Goal: Information Seeking & Learning: Learn about a topic

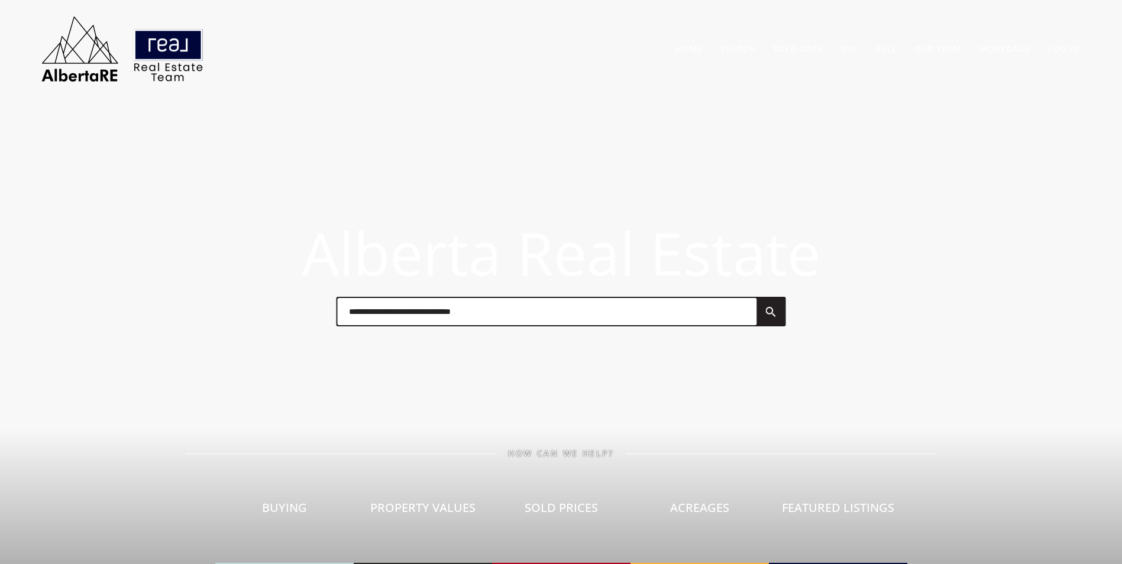
click at [386, 322] on input "text" at bounding box center [546, 311] width 419 height 27
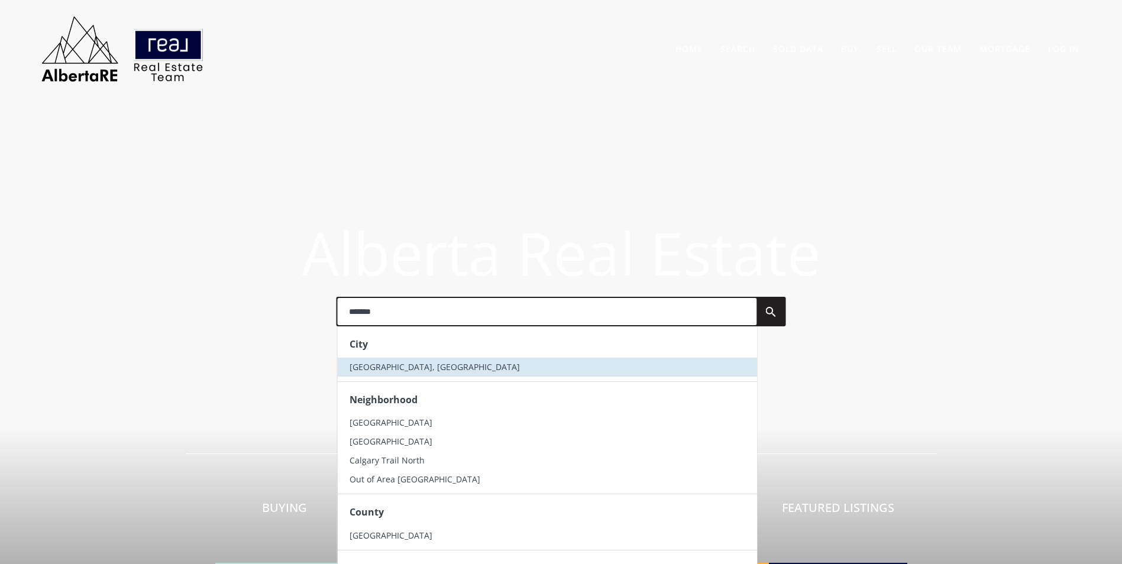
type input "*******"
click at [407, 372] on li "[GEOGRAPHIC_DATA], [GEOGRAPHIC_DATA]" at bounding box center [546, 367] width 419 height 19
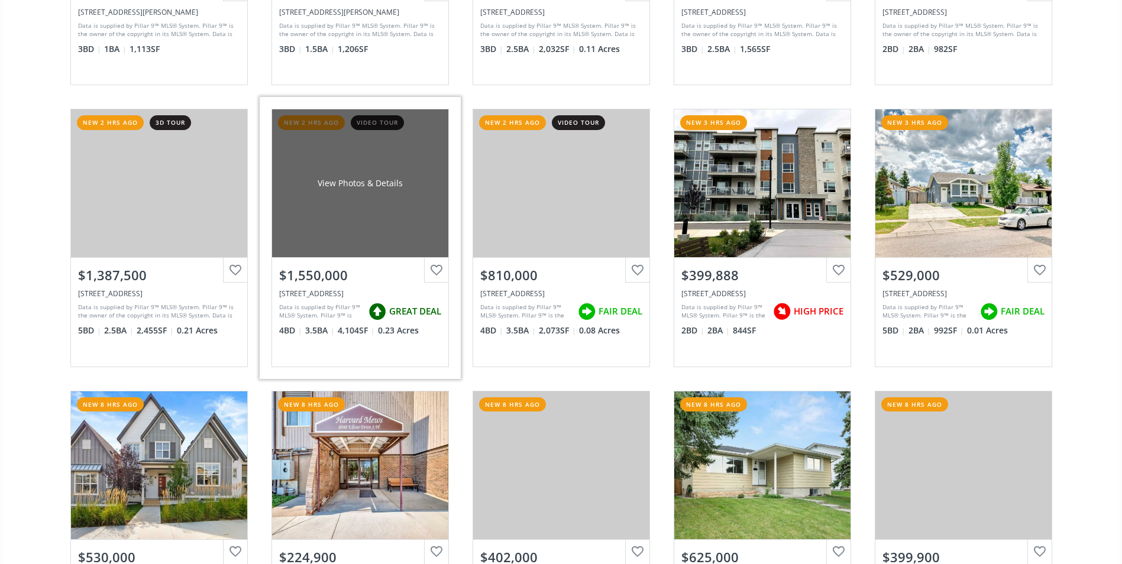
scroll to position [1183, 0]
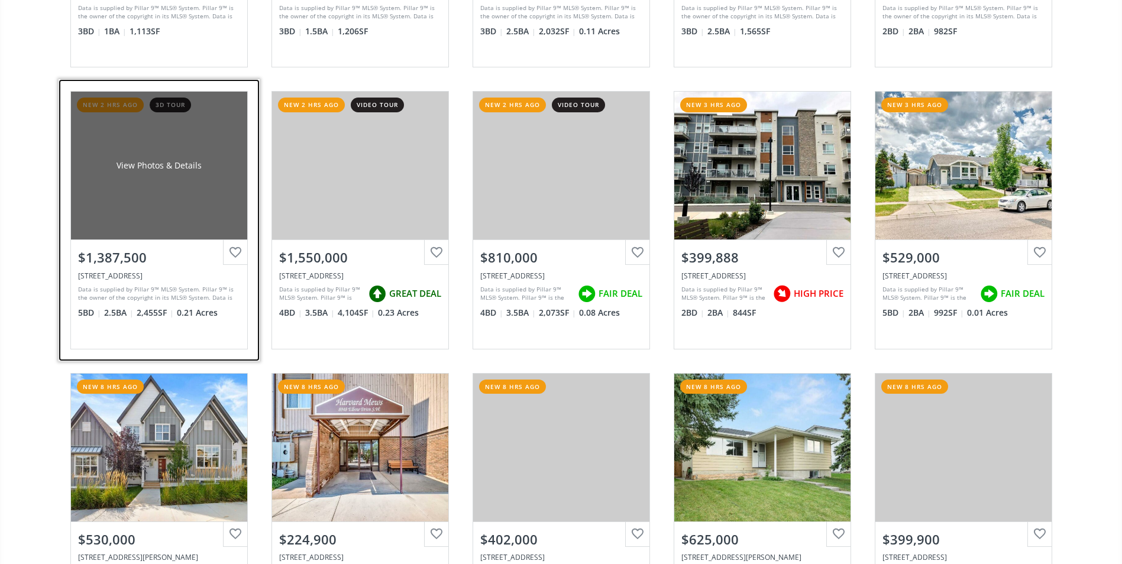
click at [159, 133] on div "View Photos & Details" at bounding box center [159, 166] width 176 height 148
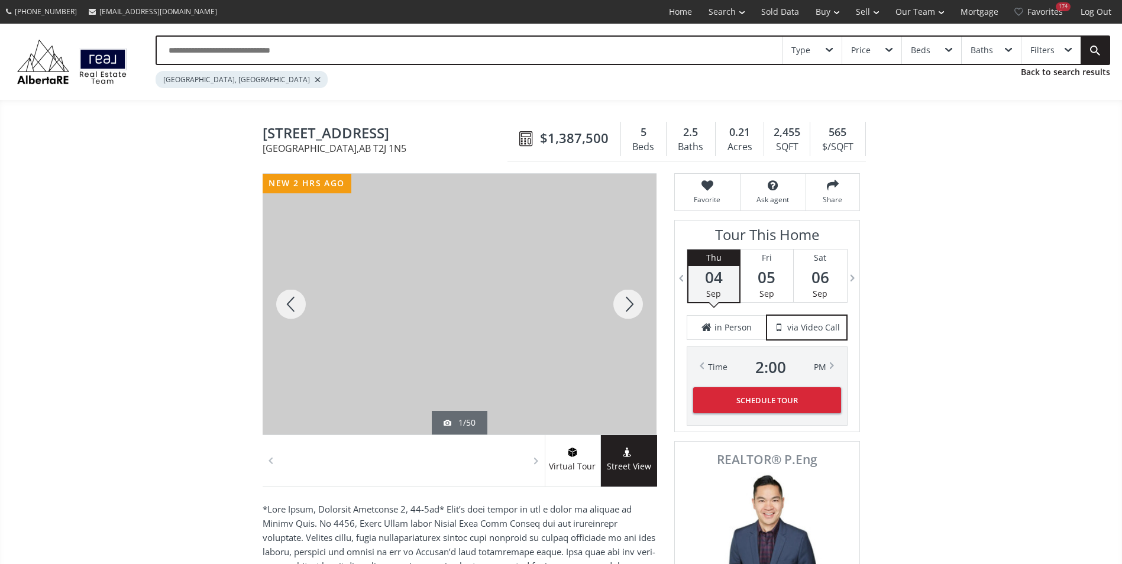
click at [628, 303] on div at bounding box center [628, 304] width 57 height 261
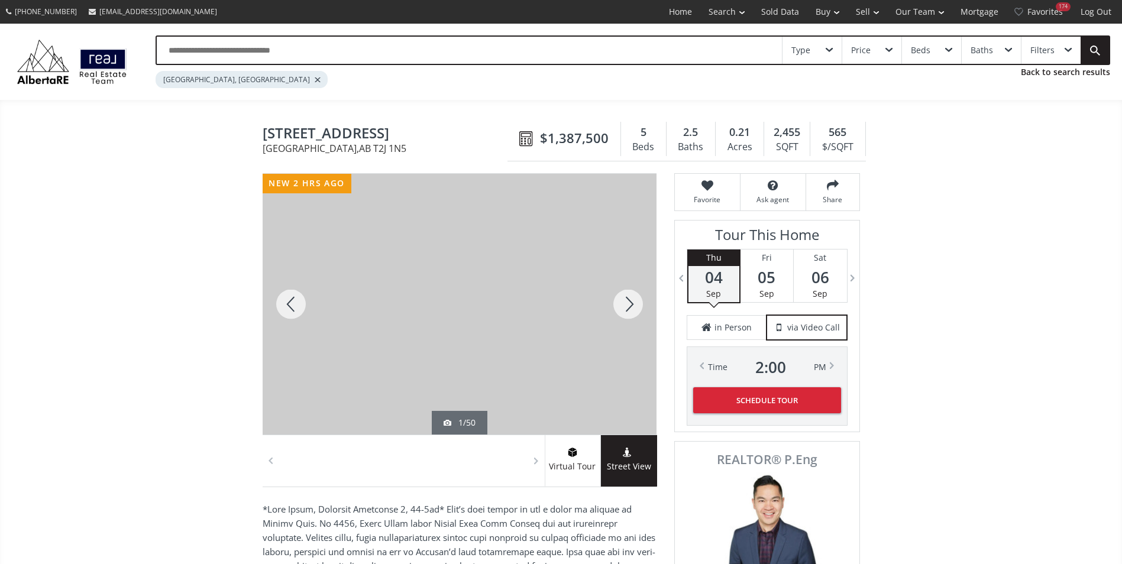
click at [628, 303] on div at bounding box center [628, 304] width 57 height 261
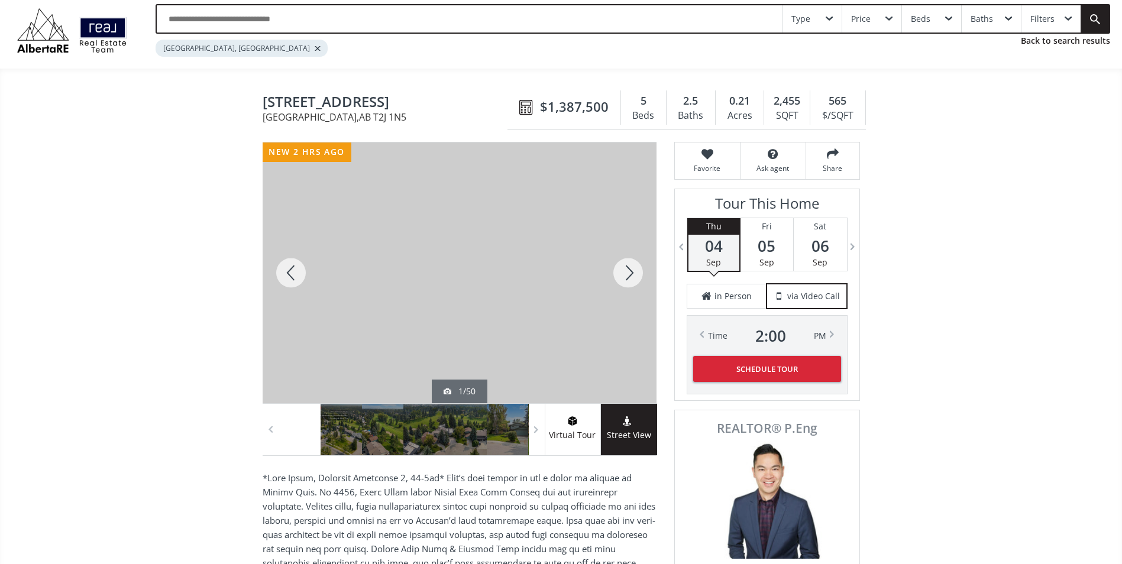
scroll to position [59, 0]
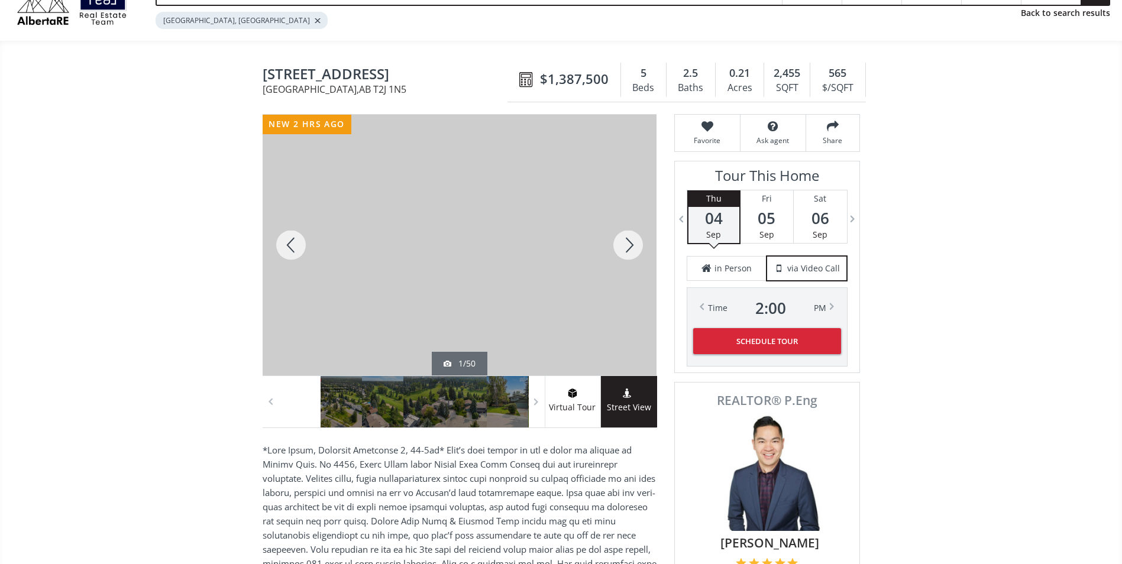
click at [626, 251] on div at bounding box center [628, 245] width 57 height 261
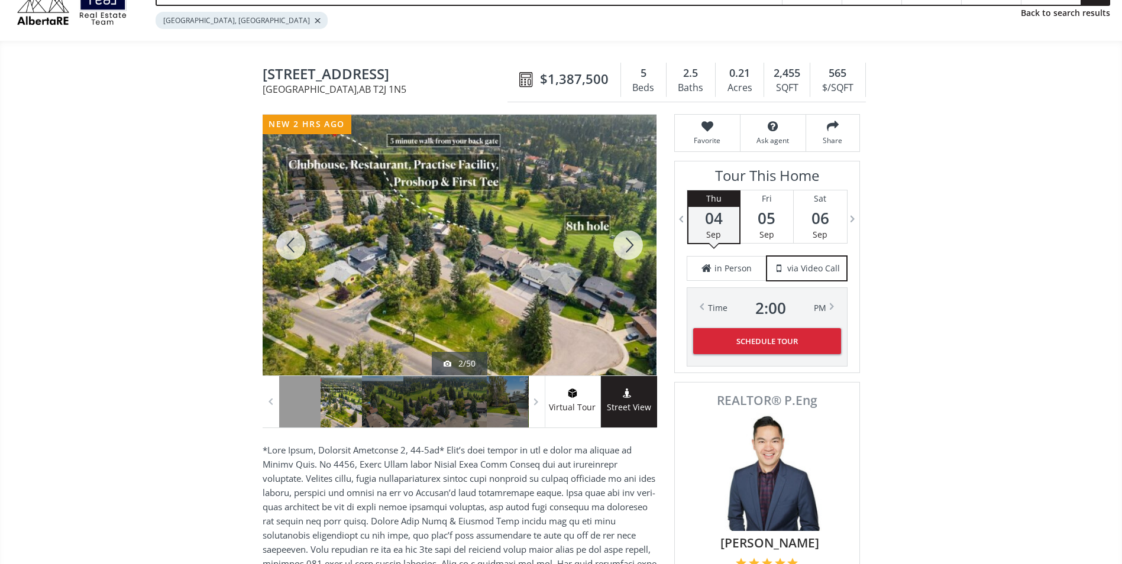
click at [626, 251] on div at bounding box center [628, 245] width 57 height 261
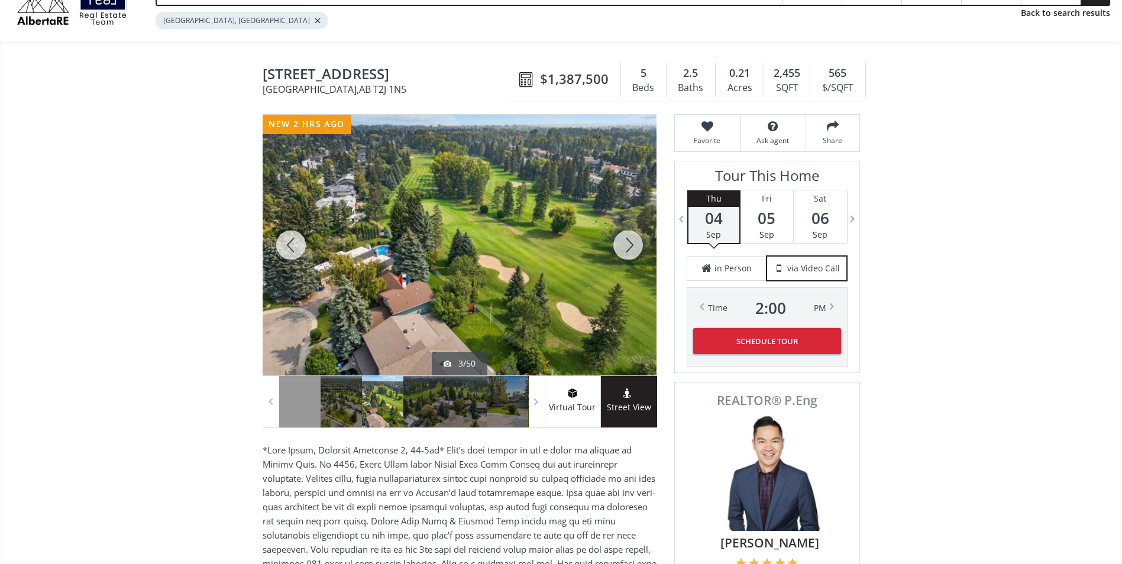
click at [626, 251] on div at bounding box center [628, 245] width 57 height 261
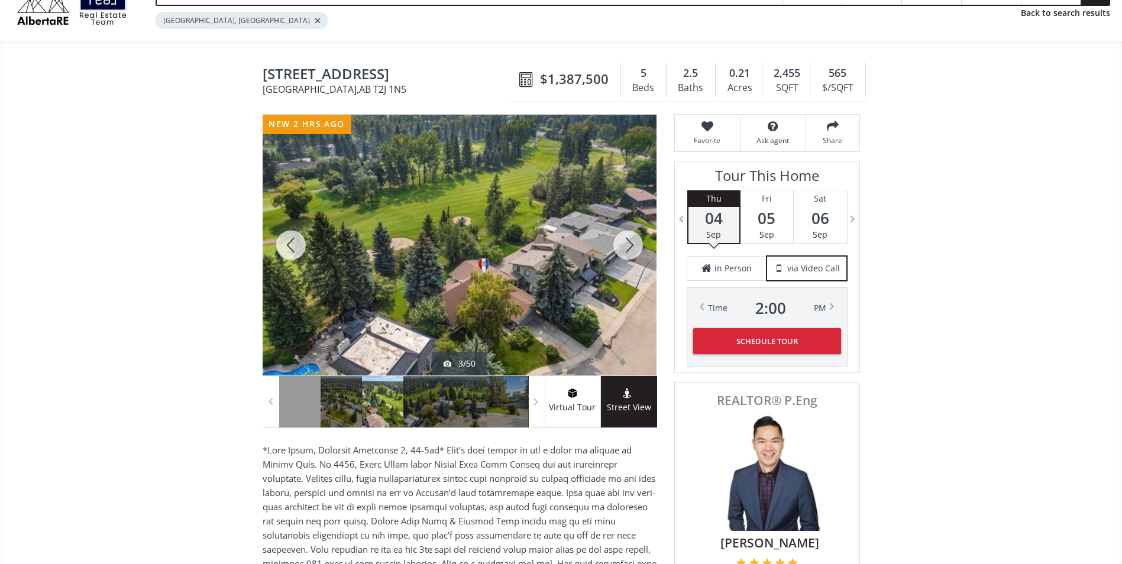
click at [626, 251] on div at bounding box center [628, 245] width 57 height 261
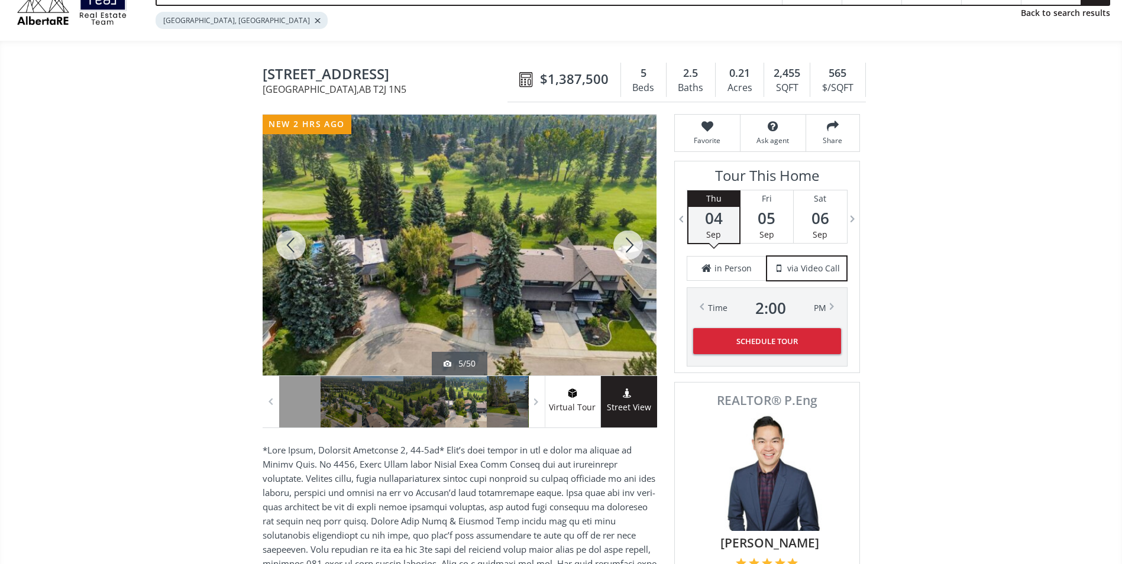
click at [626, 251] on div at bounding box center [628, 245] width 57 height 261
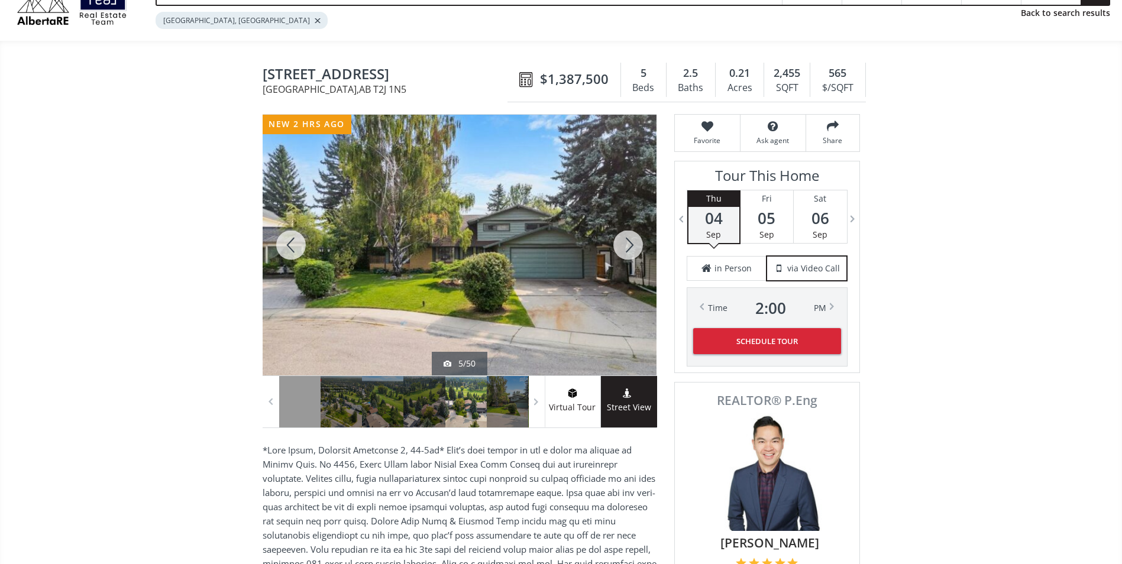
click at [626, 251] on div at bounding box center [628, 245] width 57 height 261
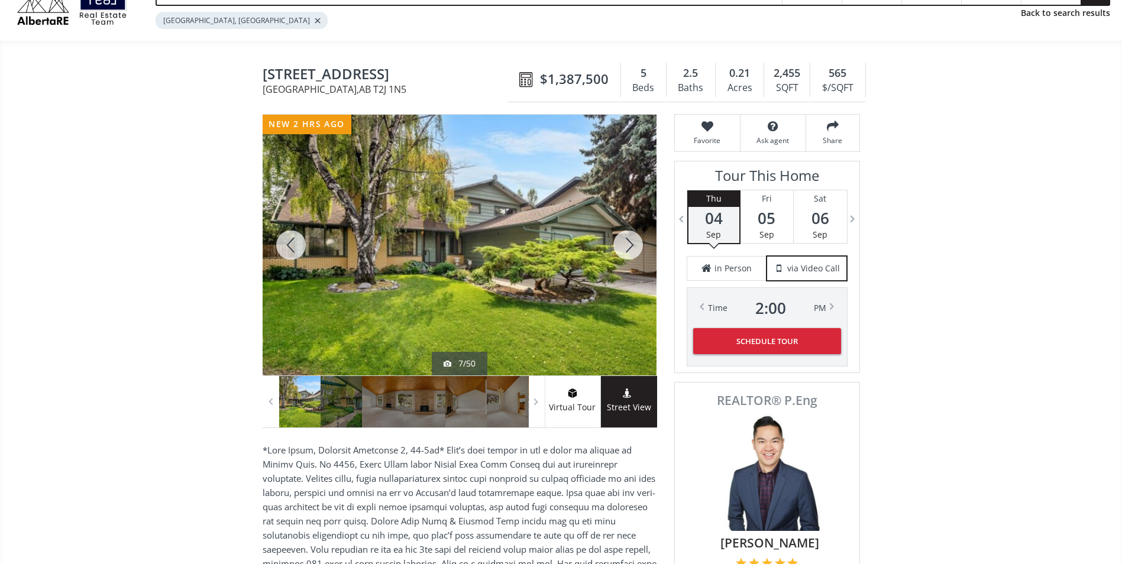
click at [626, 251] on div at bounding box center [628, 245] width 57 height 261
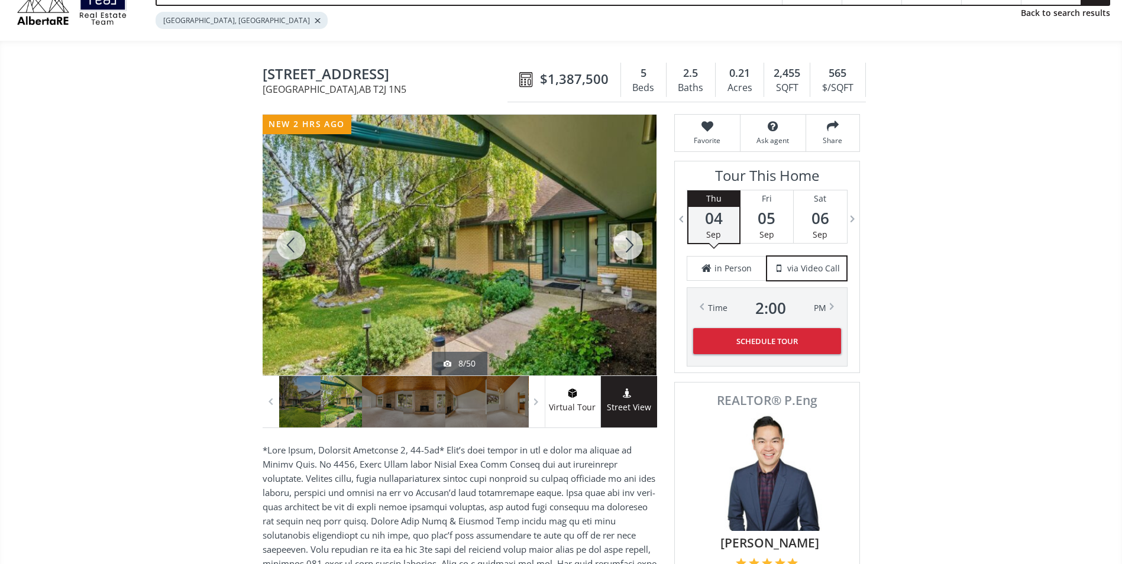
click at [626, 251] on div at bounding box center [628, 245] width 57 height 261
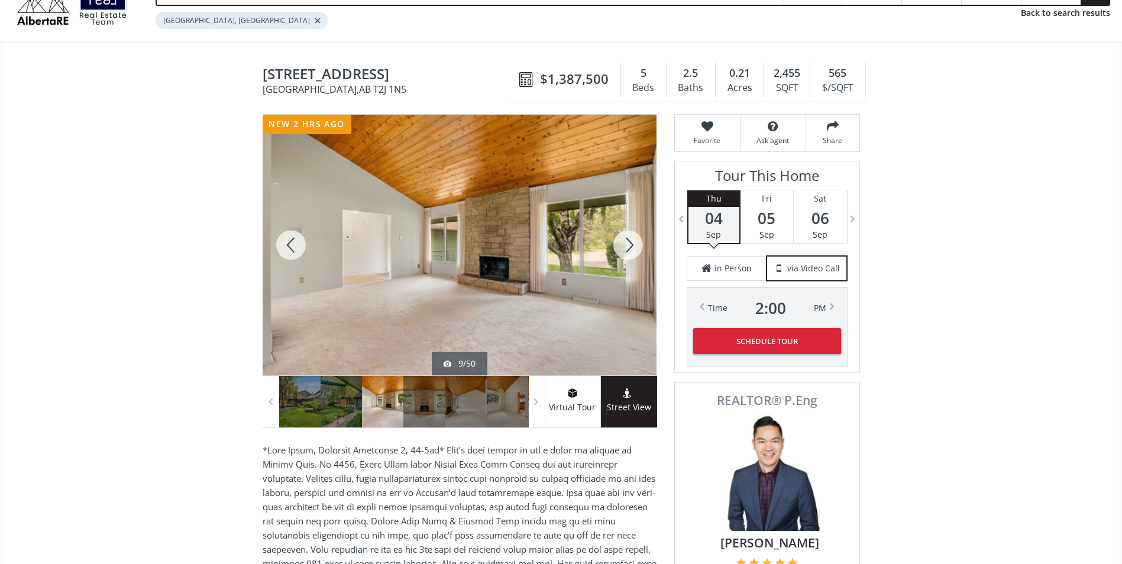
click at [626, 251] on div at bounding box center [628, 245] width 57 height 261
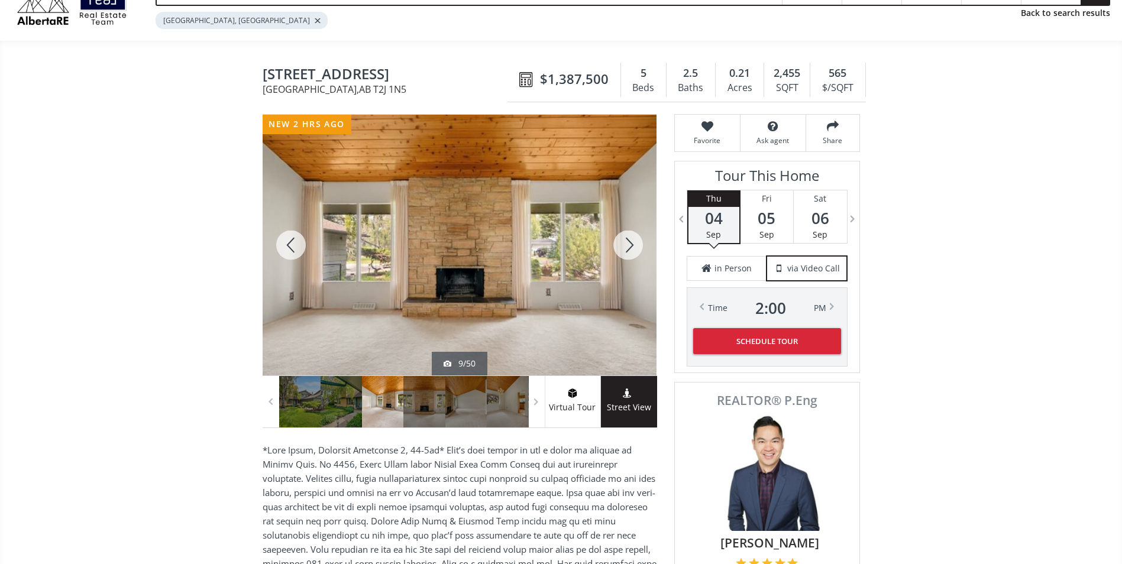
click at [626, 251] on div at bounding box center [628, 245] width 57 height 261
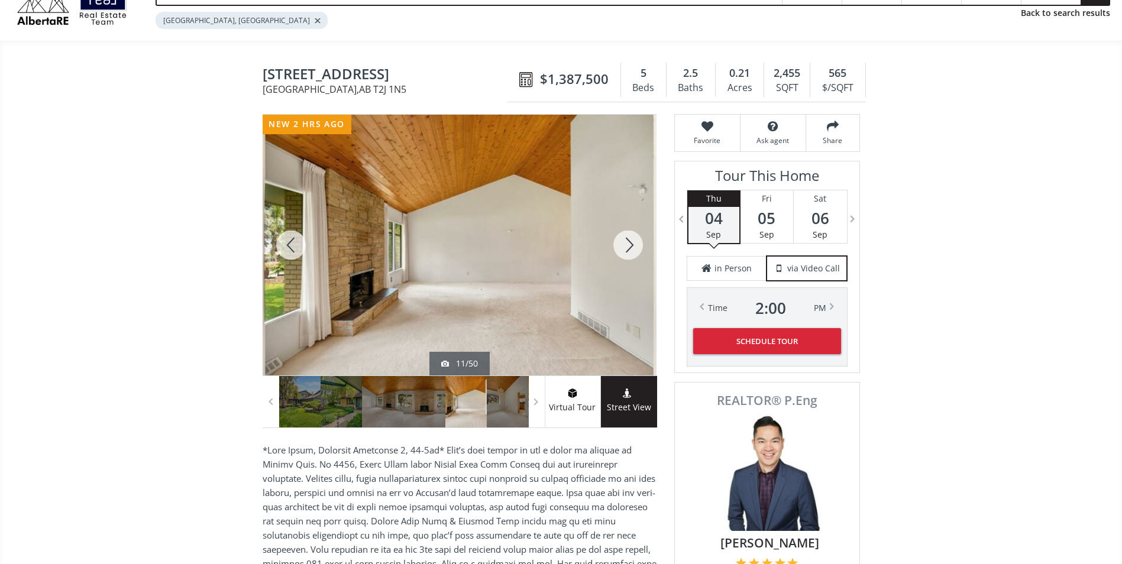
click at [283, 245] on div at bounding box center [291, 245] width 57 height 261
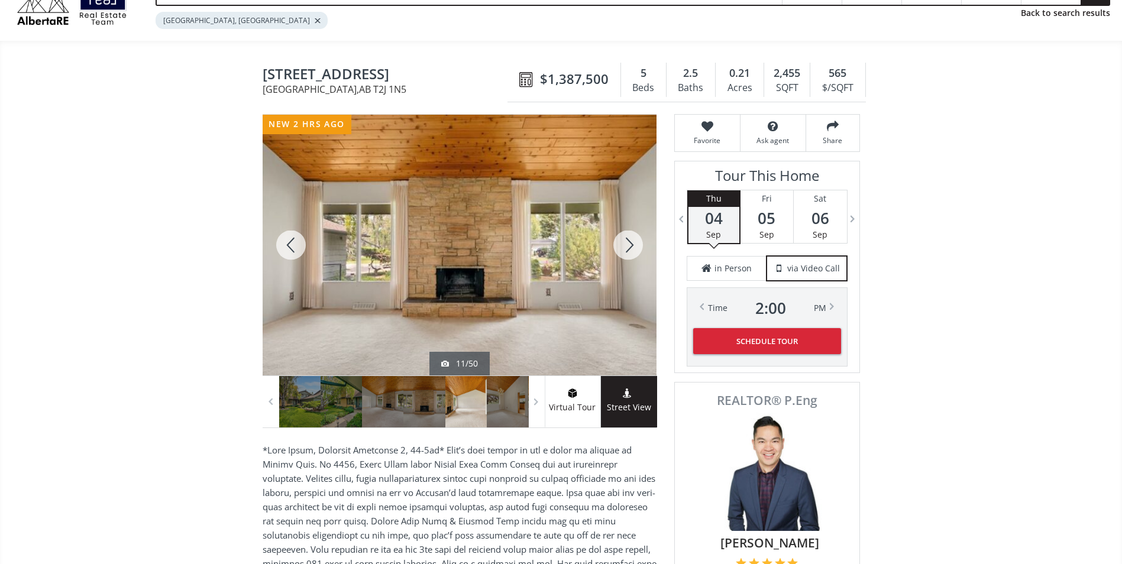
click at [286, 247] on div at bounding box center [291, 245] width 57 height 261
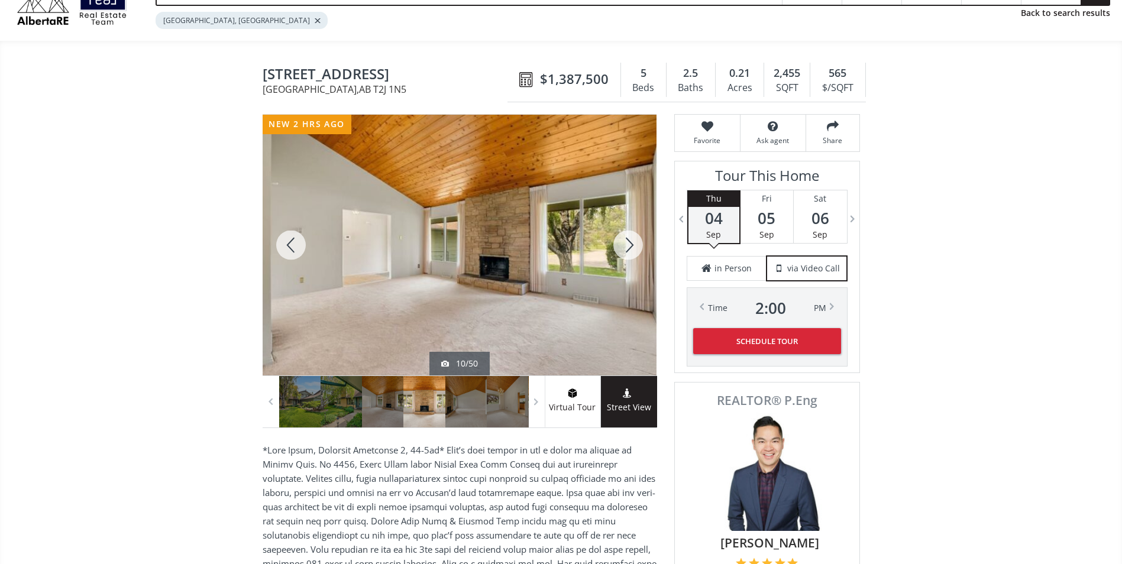
click at [287, 247] on div at bounding box center [291, 245] width 57 height 261
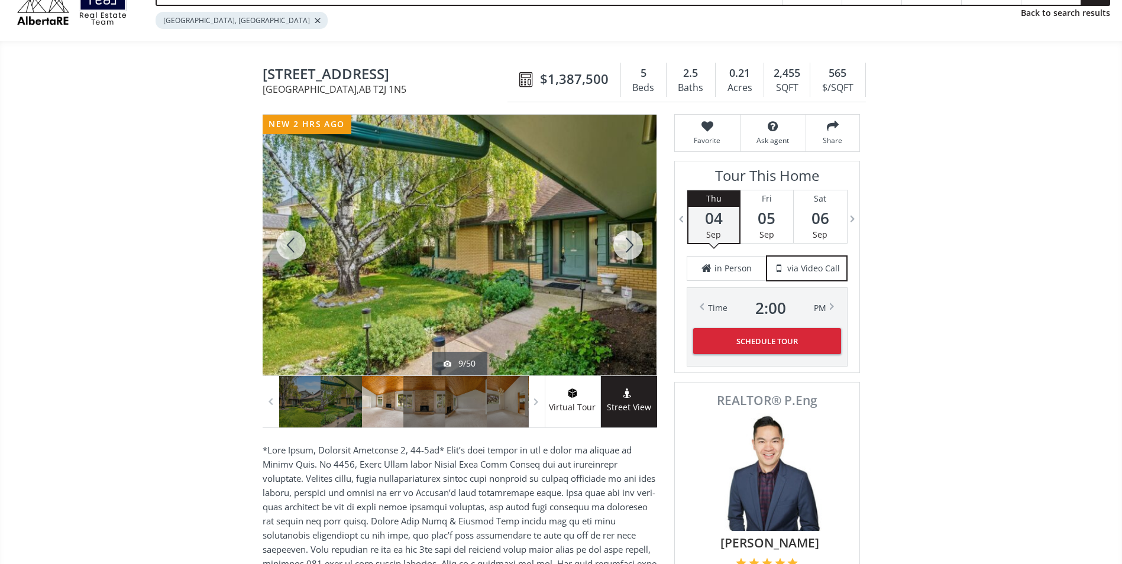
click at [287, 247] on div at bounding box center [291, 245] width 57 height 261
click at [288, 247] on div at bounding box center [291, 245] width 57 height 261
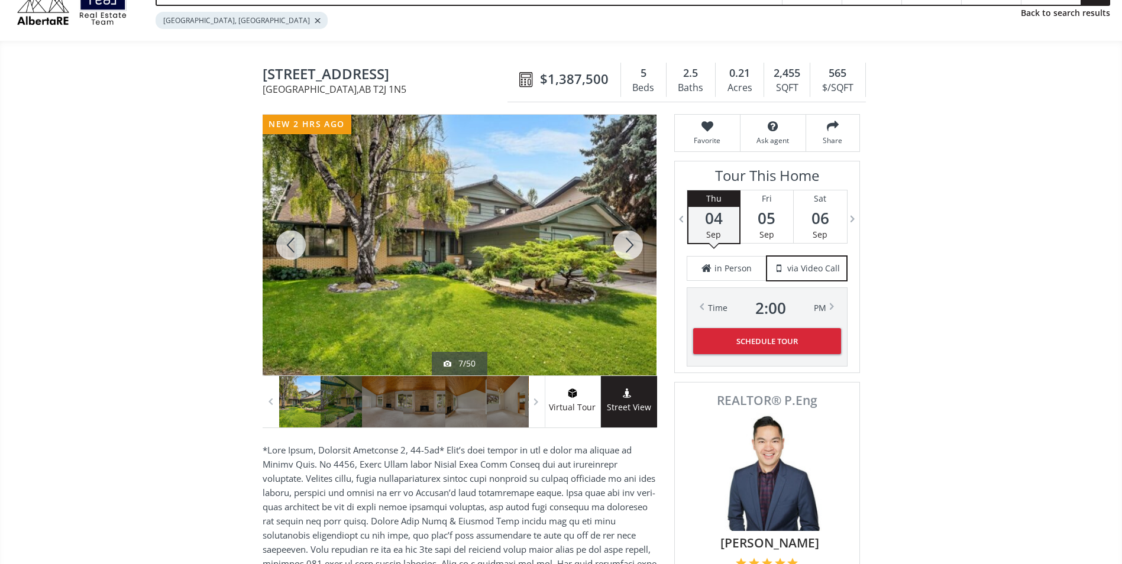
click at [628, 240] on div at bounding box center [628, 245] width 57 height 261
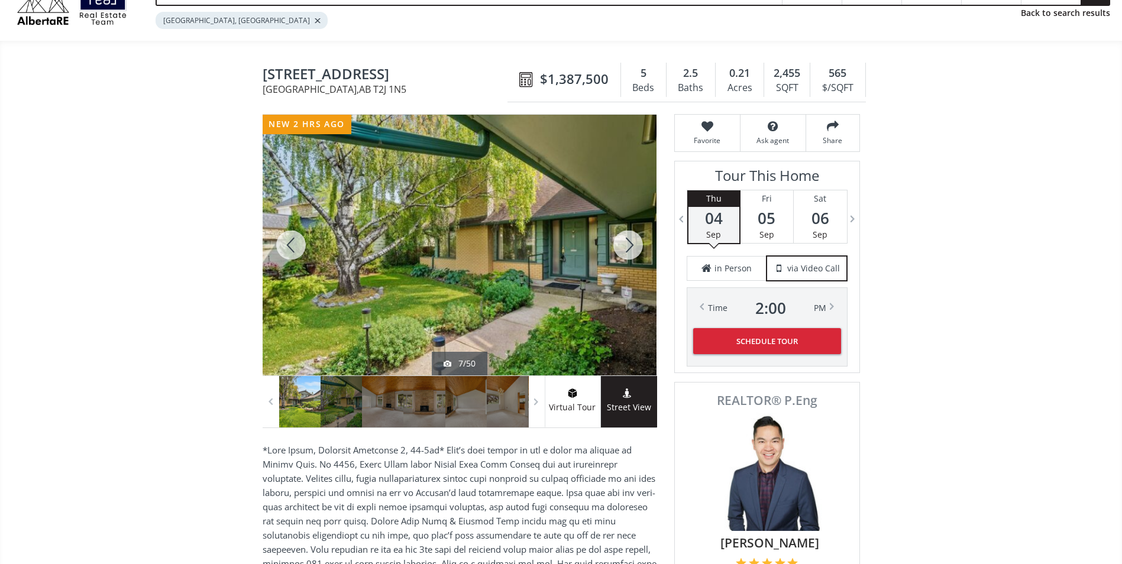
click at [628, 240] on div at bounding box center [628, 245] width 57 height 261
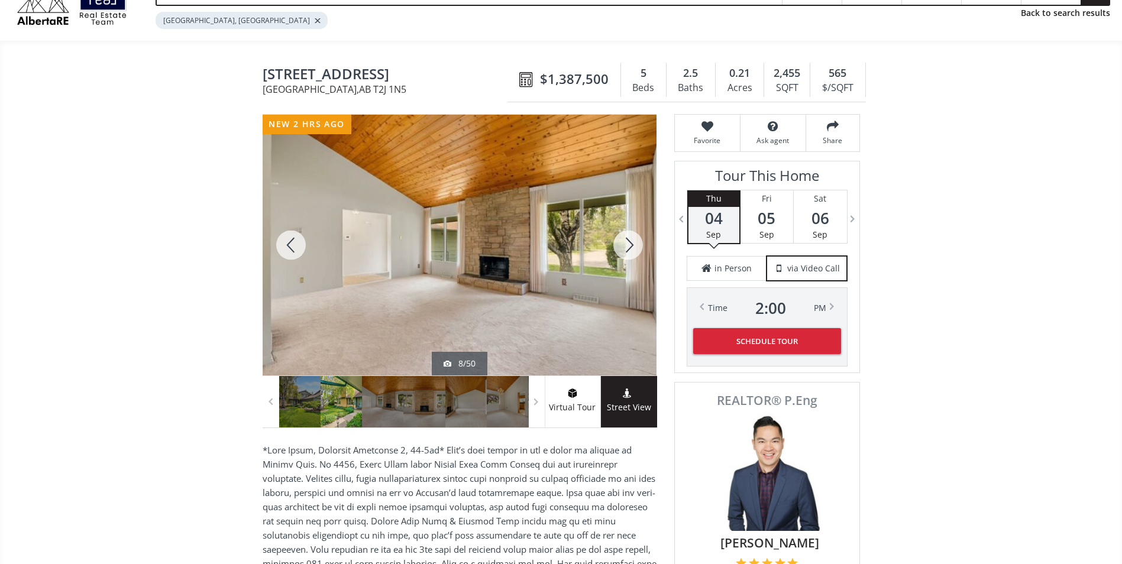
click at [628, 240] on div at bounding box center [628, 245] width 57 height 261
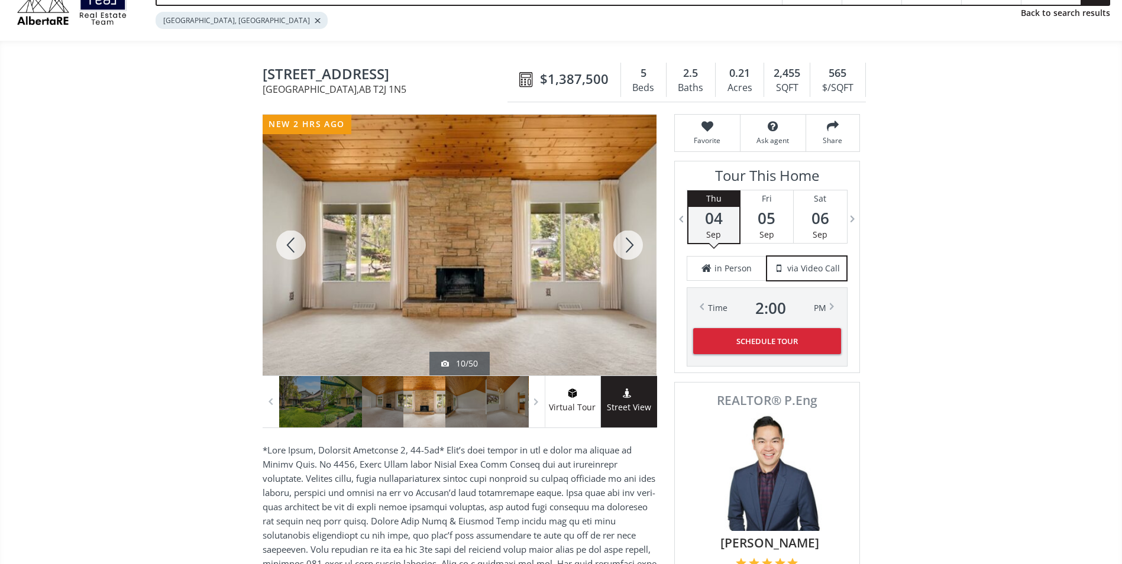
click at [628, 240] on div at bounding box center [628, 245] width 57 height 261
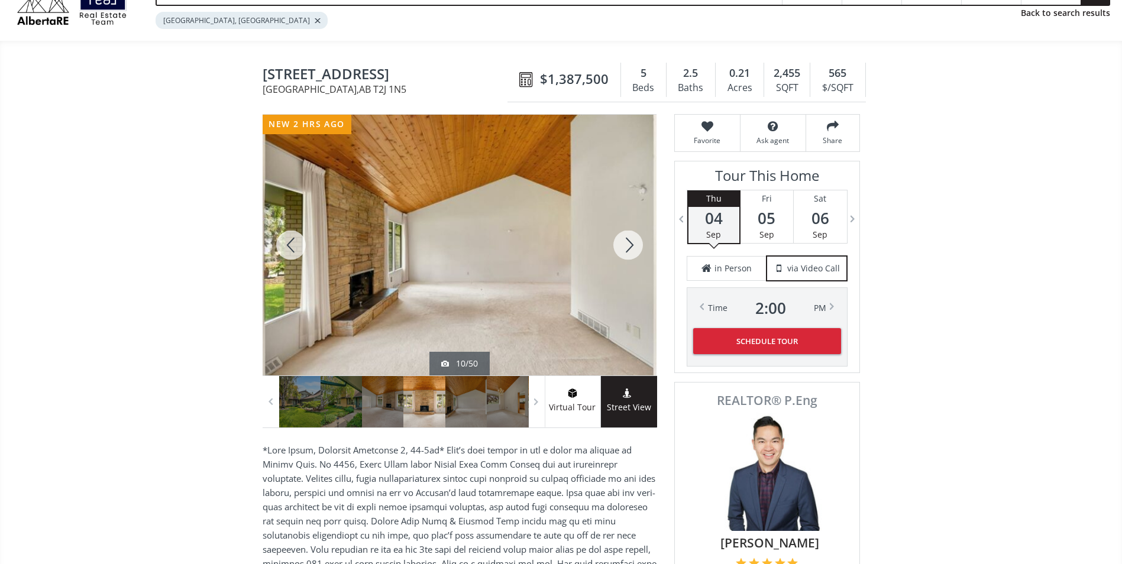
click at [628, 240] on div at bounding box center [628, 245] width 57 height 261
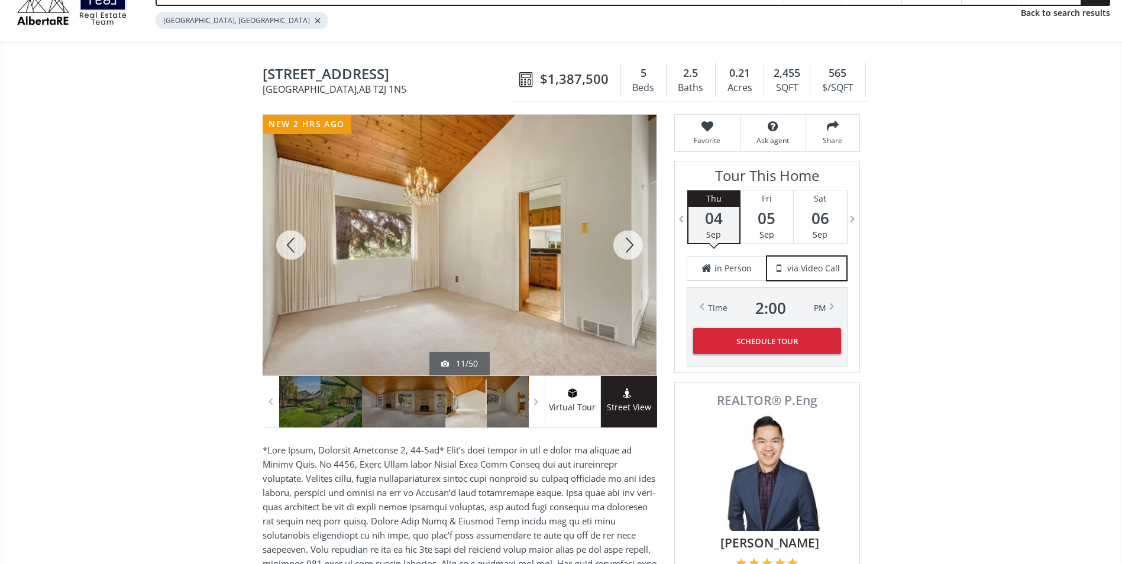
click at [628, 240] on div at bounding box center [628, 245] width 57 height 261
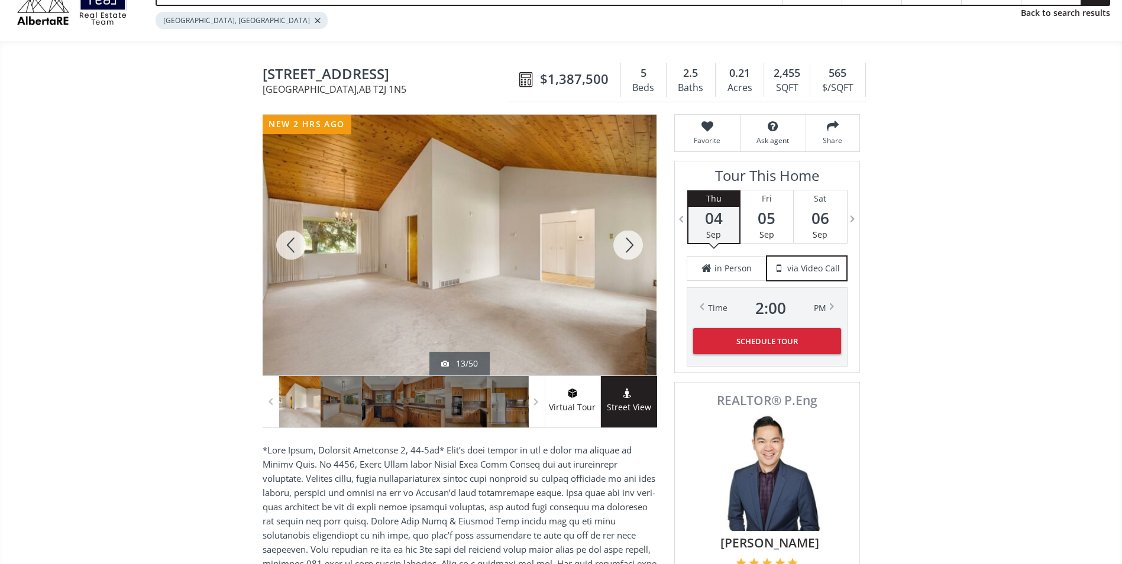
click at [628, 240] on div at bounding box center [628, 245] width 57 height 261
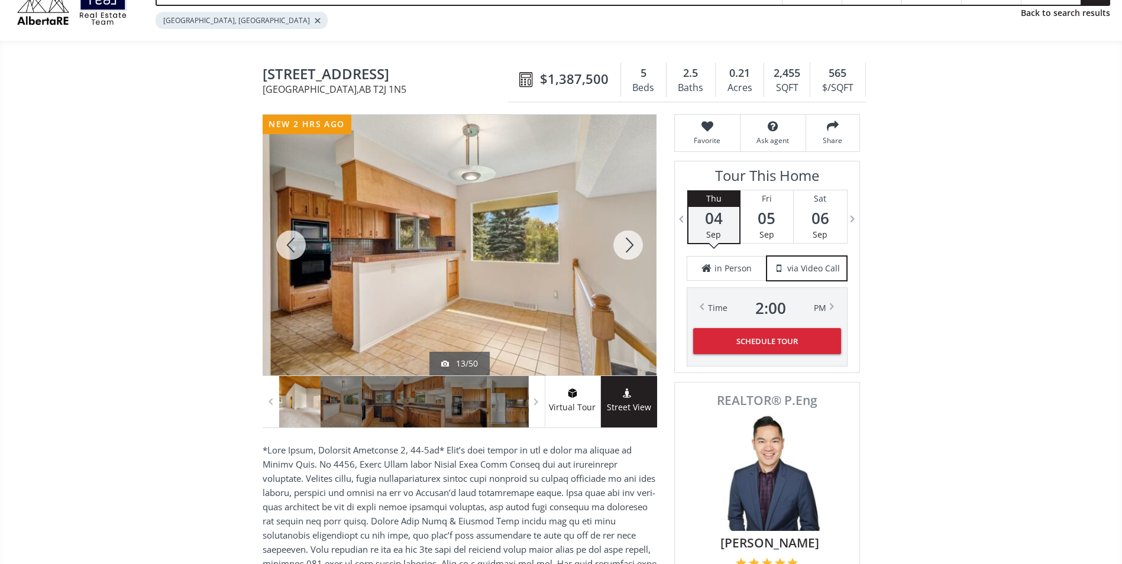
click at [628, 240] on div at bounding box center [628, 245] width 57 height 261
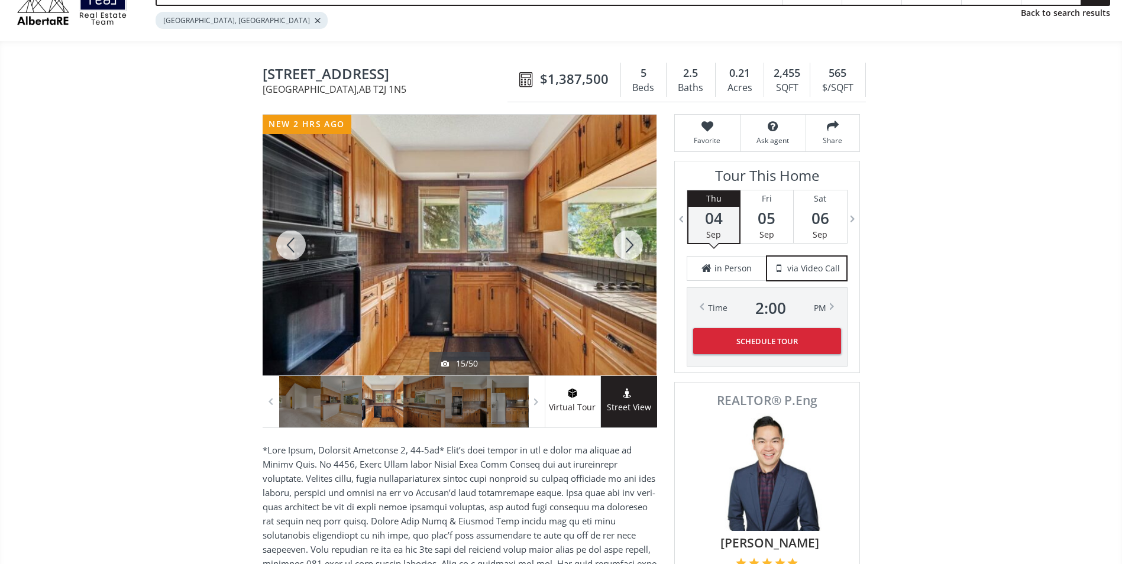
click at [628, 240] on div at bounding box center [628, 245] width 57 height 261
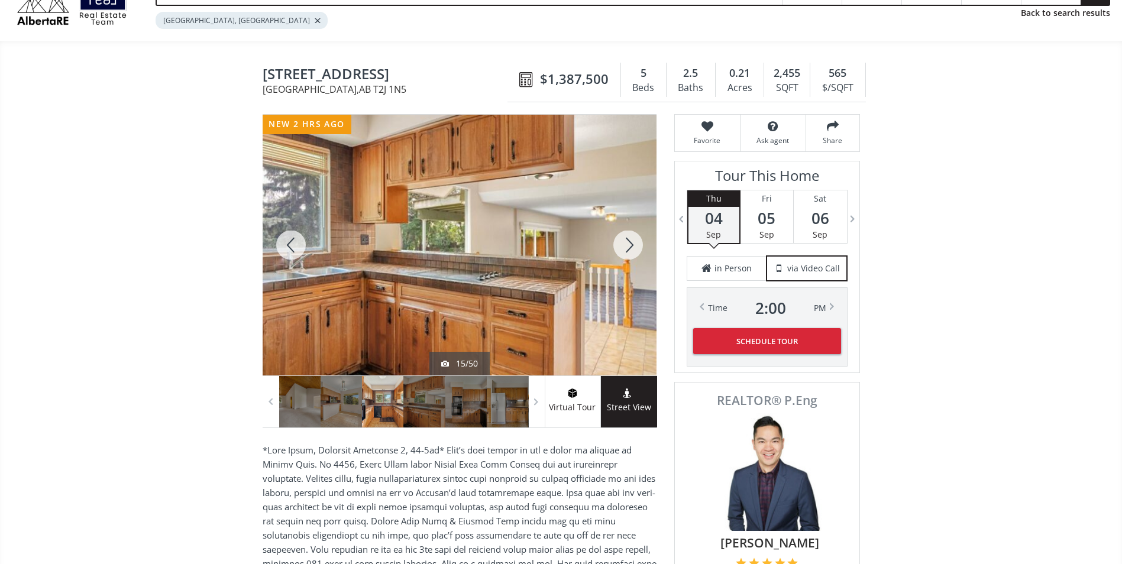
click at [628, 240] on div at bounding box center [628, 245] width 57 height 261
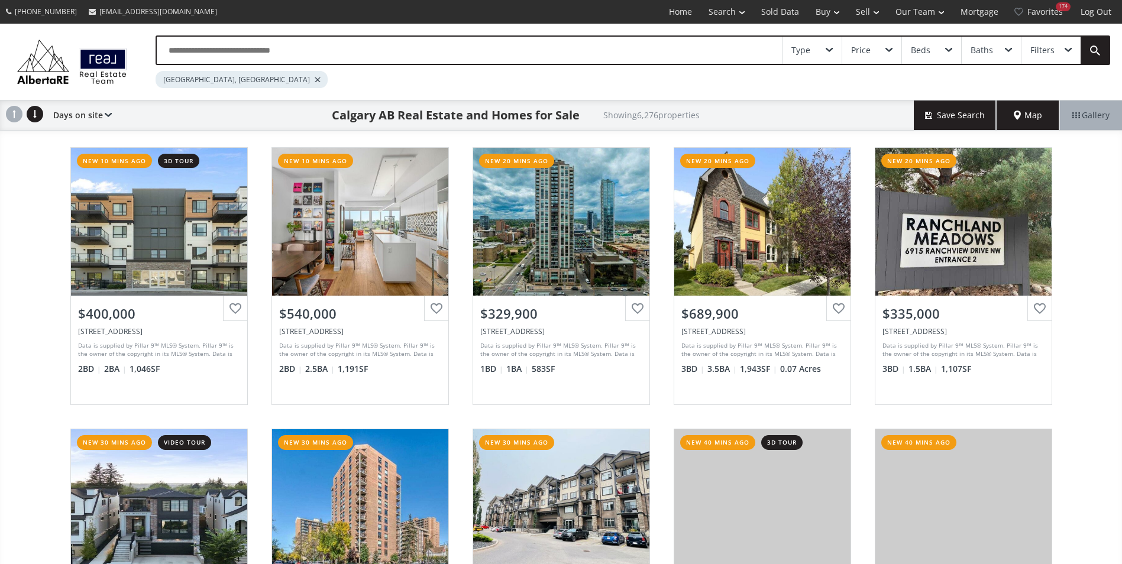
click at [375, 44] on input "text" at bounding box center [469, 50] width 625 height 27
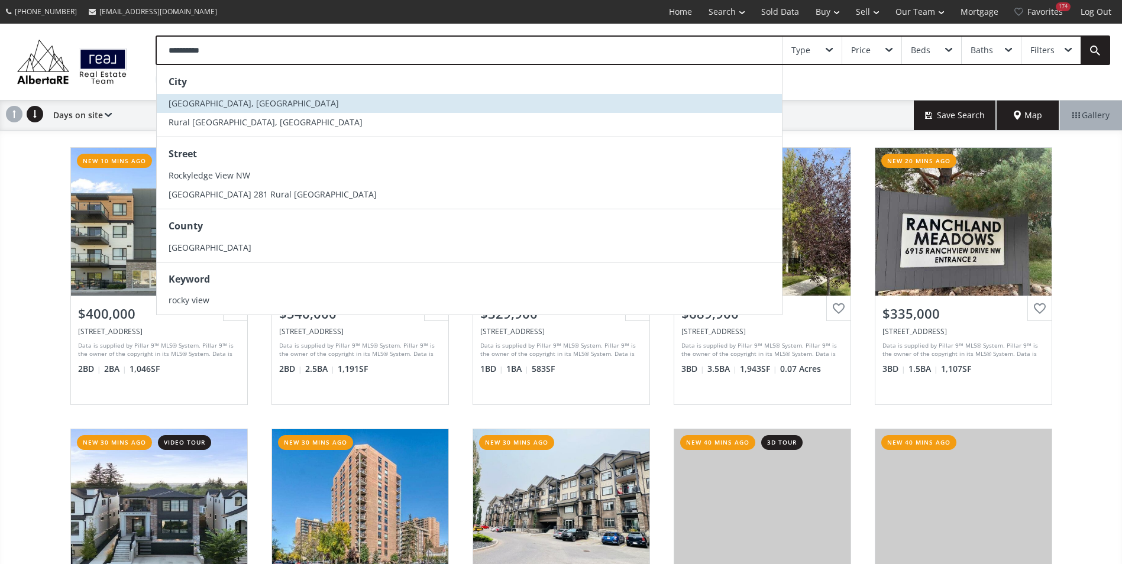
type input "**********"
click at [302, 103] on li "[GEOGRAPHIC_DATA], [GEOGRAPHIC_DATA]" at bounding box center [469, 103] width 625 height 19
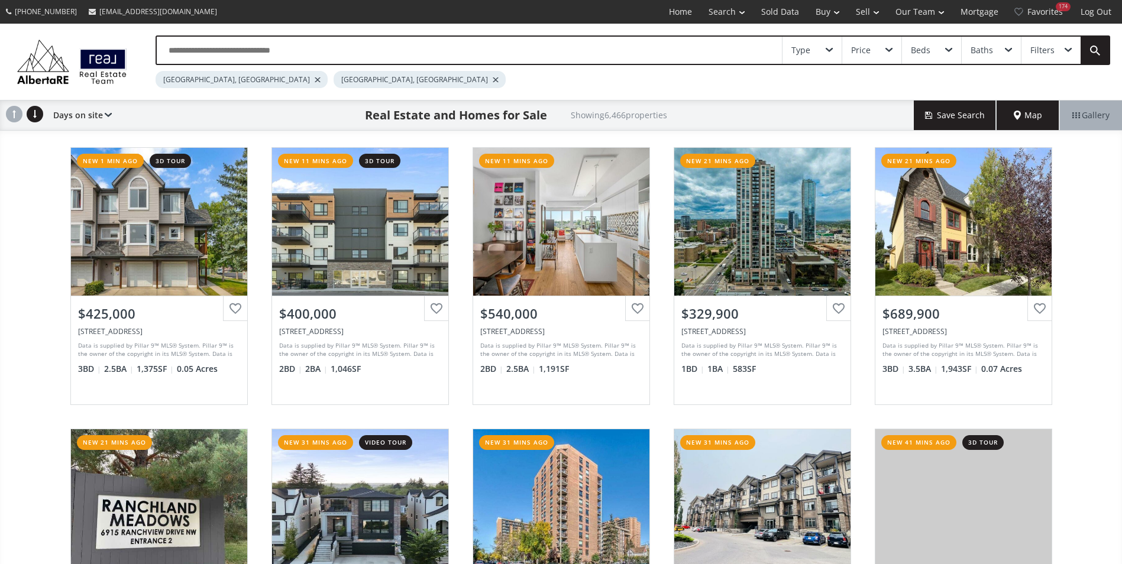
click at [315, 80] on div at bounding box center [318, 79] width 6 height 5
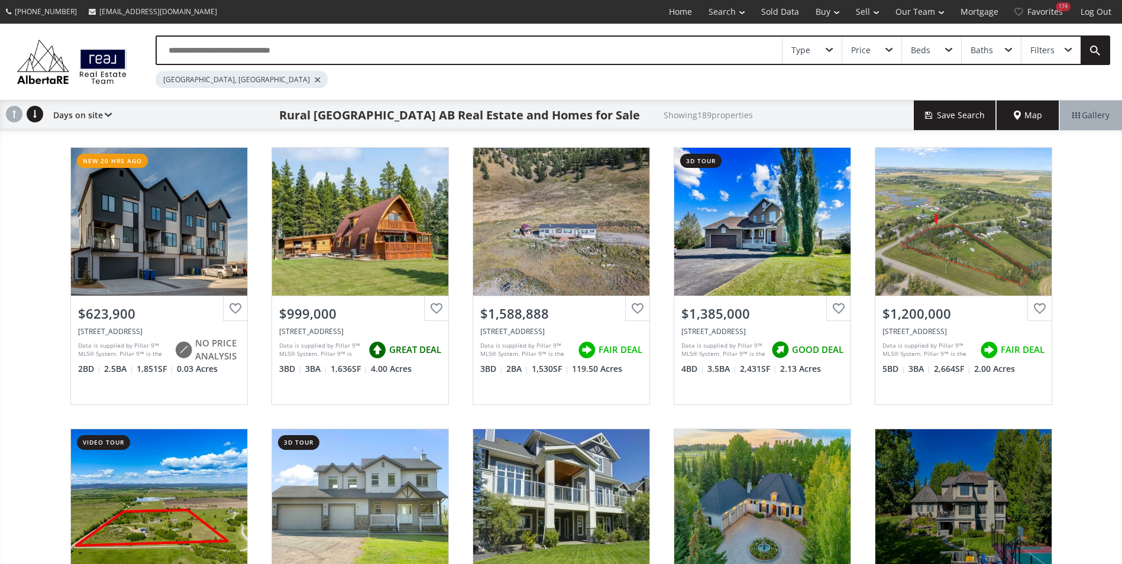
click at [230, 46] on input "text" at bounding box center [469, 50] width 625 height 27
type input "*********"
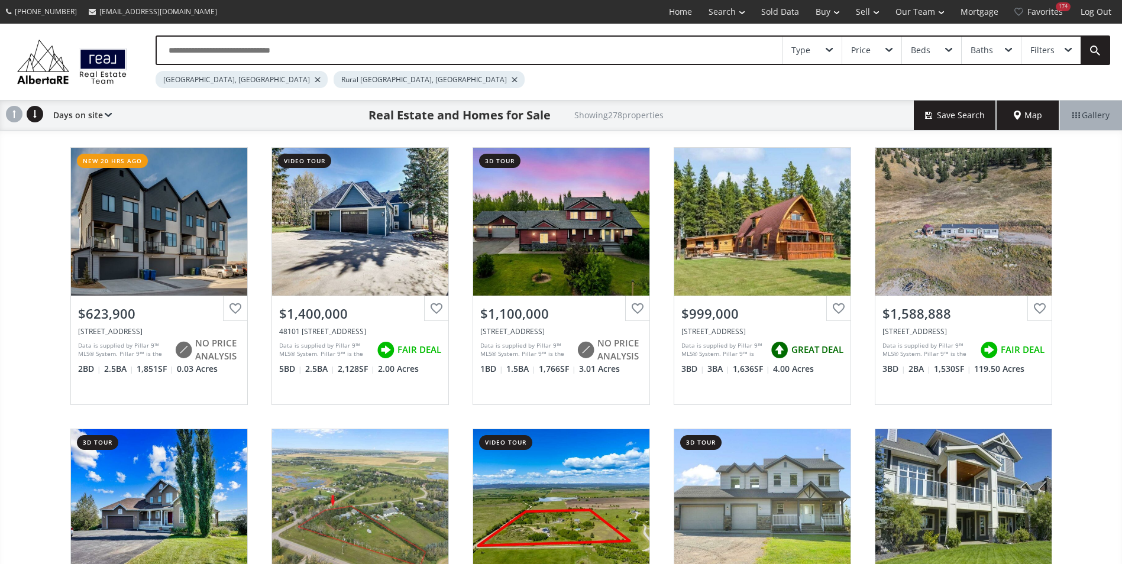
click at [315, 78] on div at bounding box center [318, 79] width 6 height 5
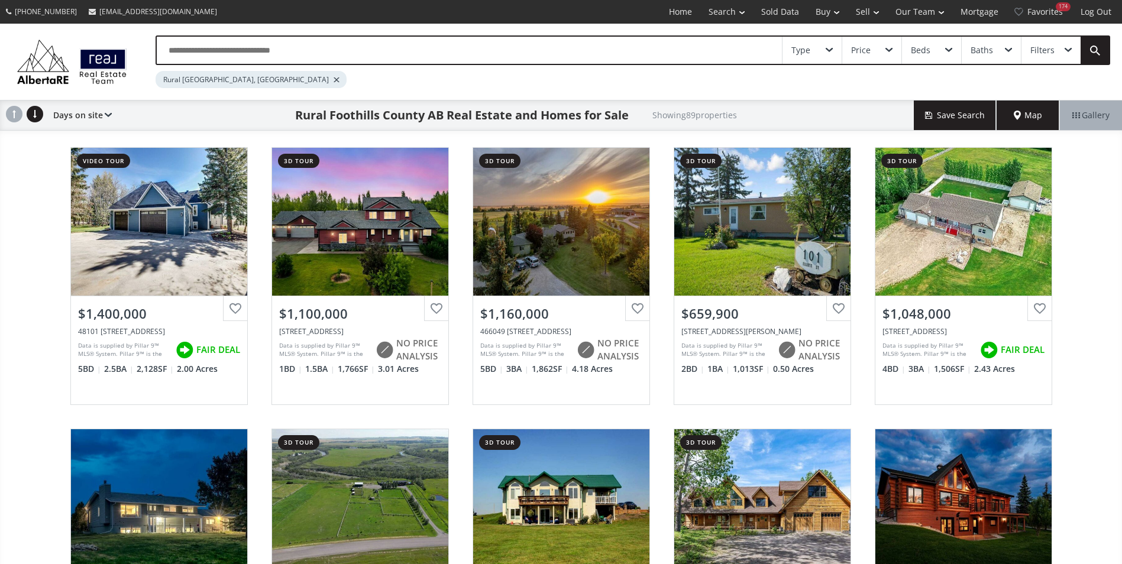
click at [260, 53] on input "text" at bounding box center [469, 50] width 625 height 27
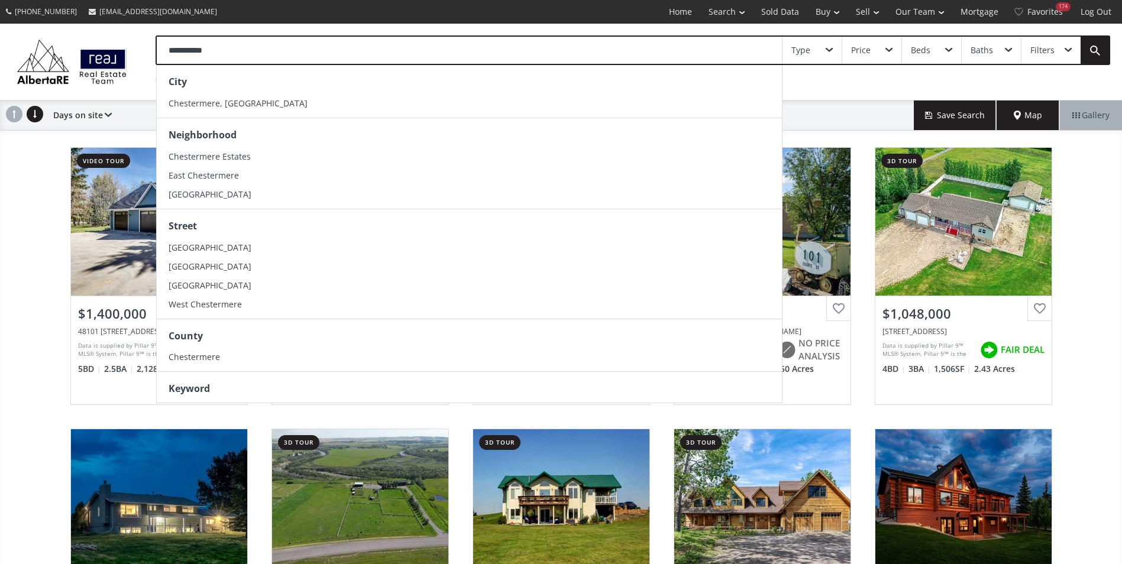
type input "**********"
click at [265, 93] on div "City" at bounding box center [469, 82] width 625 height 24
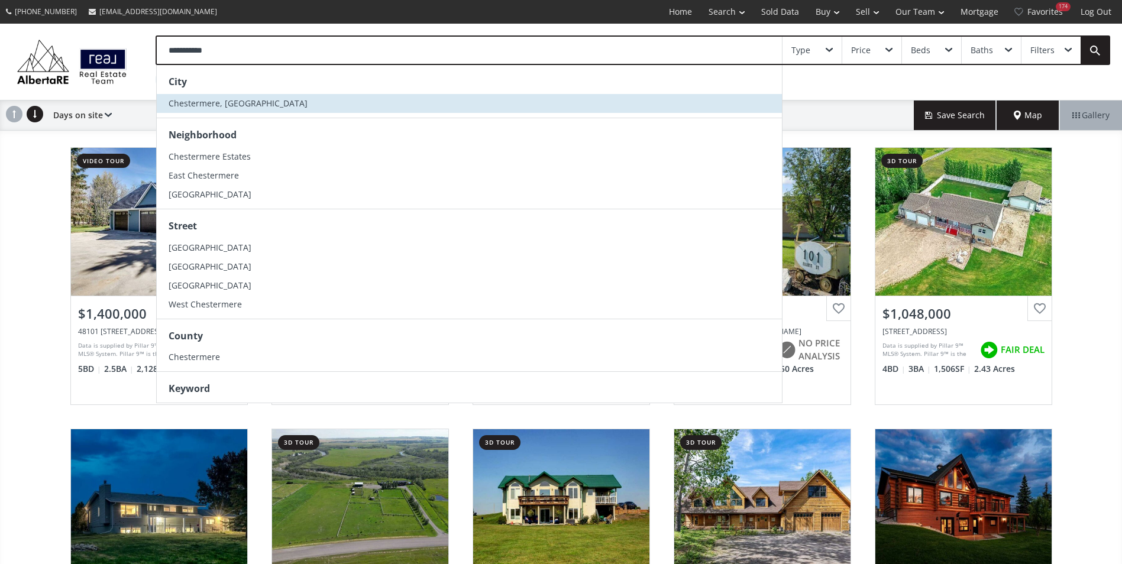
click at [267, 96] on li "Chestermere, [GEOGRAPHIC_DATA]" at bounding box center [469, 103] width 625 height 19
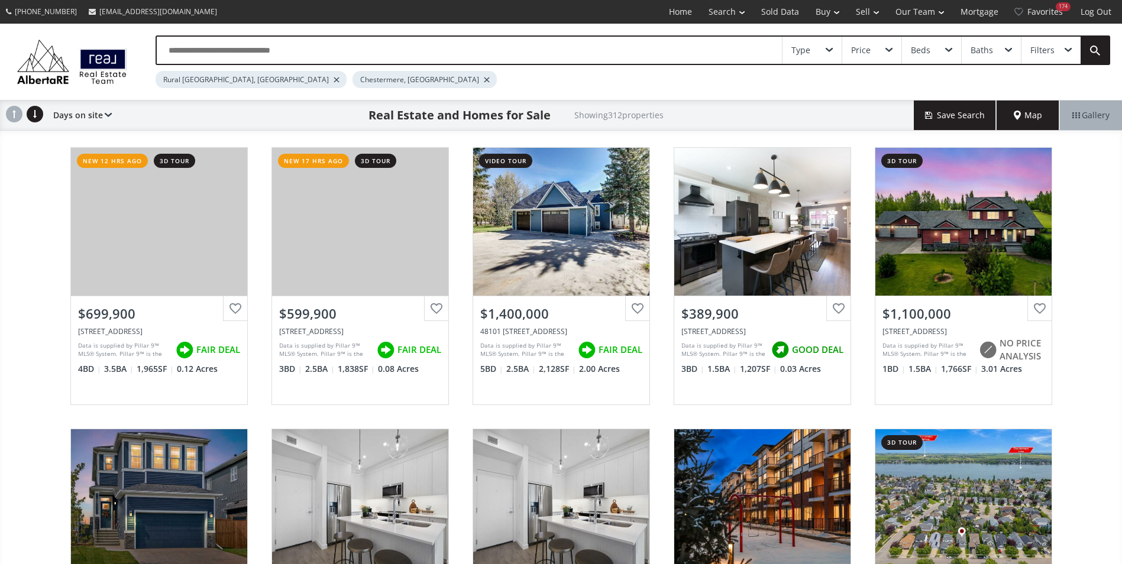
click at [258, 76] on div "Rural [GEOGRAPHIC_DATA], [GEOGRAPHIC_DATA]" at bounding box center [251, 79] width 191 height 17
click at [333, 80] on div at bounding box center [336, 79] width 6 height 5
